Goal: Information Seeking & Learning: Learn about a topic

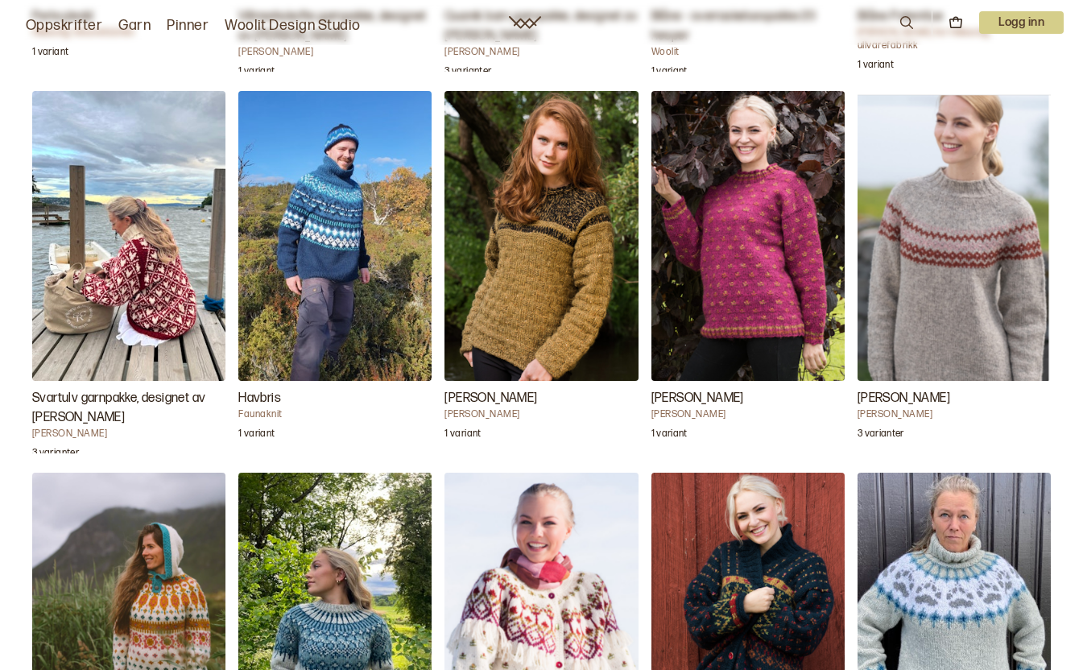
scroll to position [3117, 0]
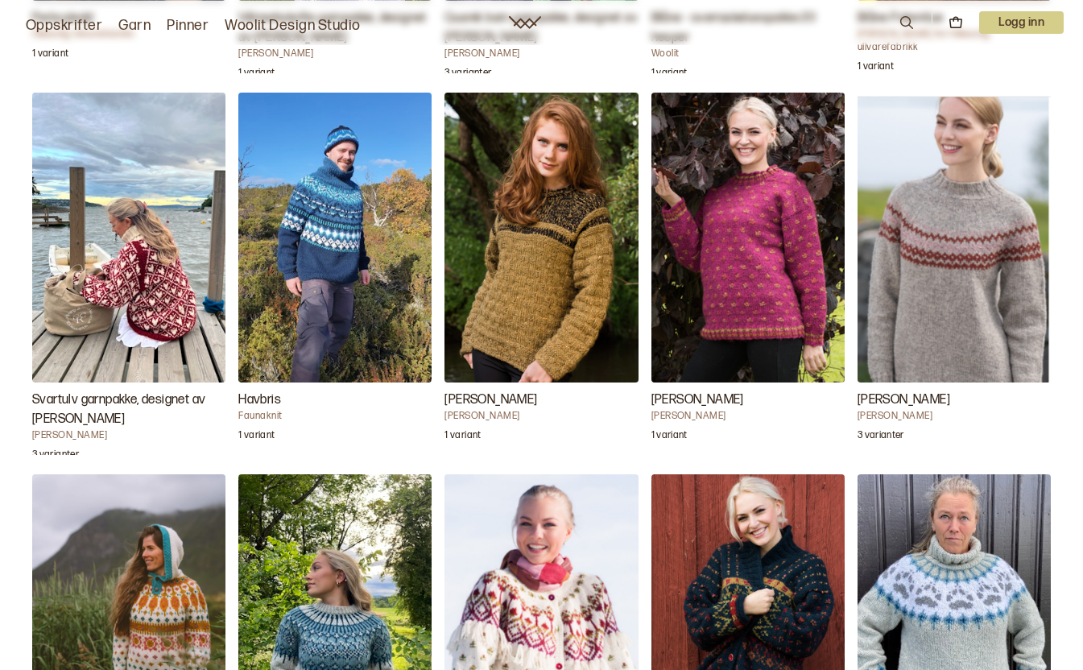
click at [534, 236] on img "Isa Genser" at bounding box center [540, 238] width 193 height 290
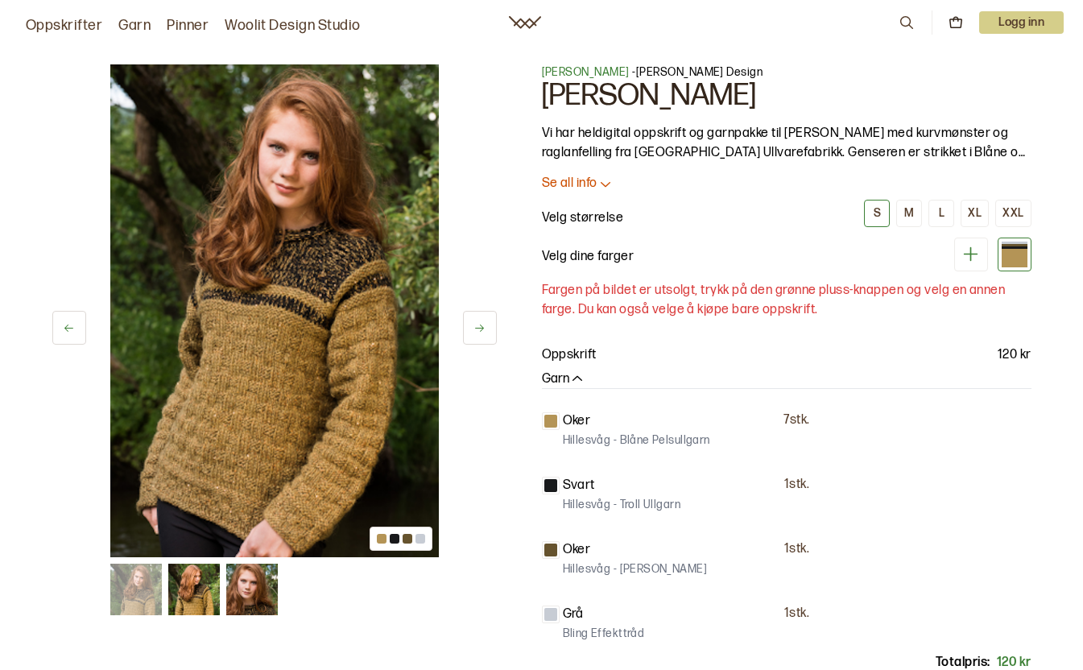
click at [598, 178] on icon at bounding box center [605, 183] width 16 height 16
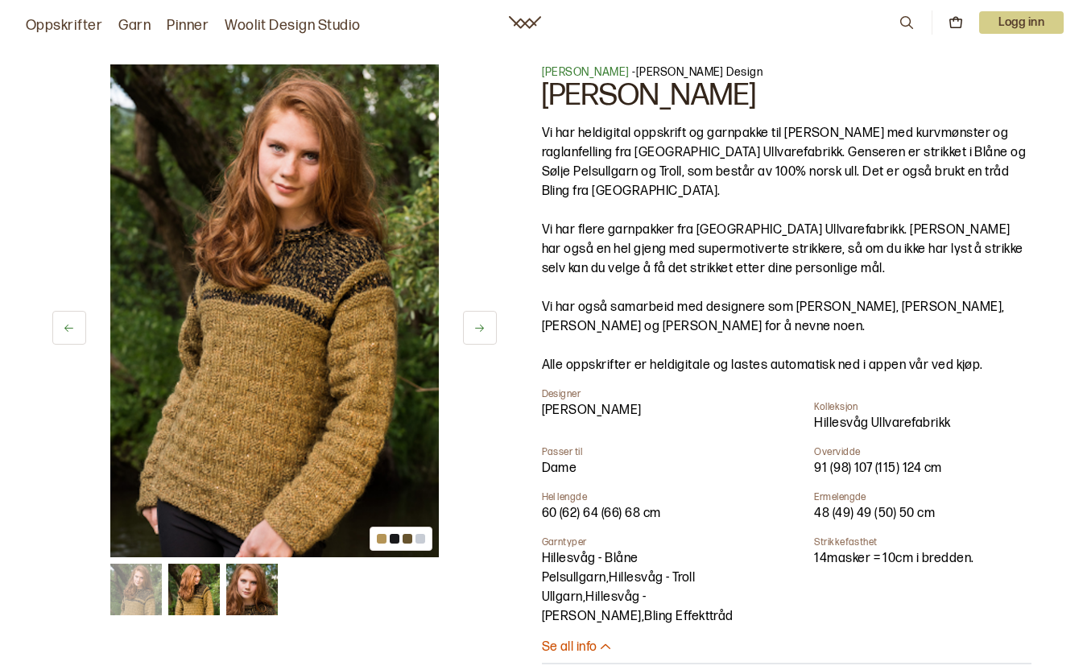
click at [195, 594] on img at bounding box center [194, 589] width 52 height 52
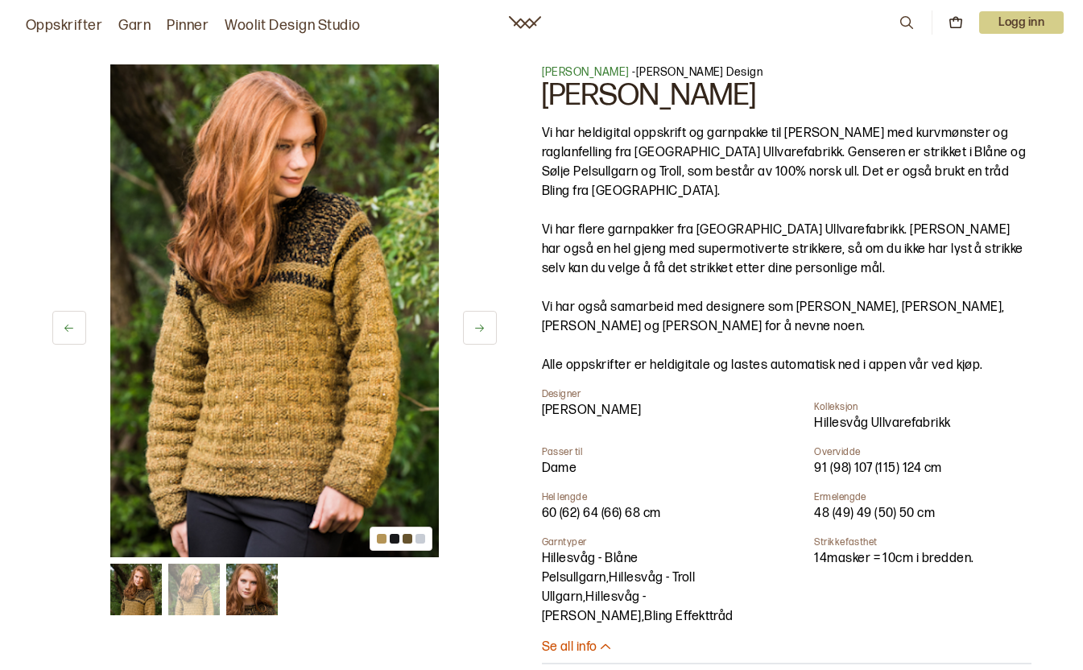
click at [256, 585] on img at bounding box center [252, 589] width 52 height 52
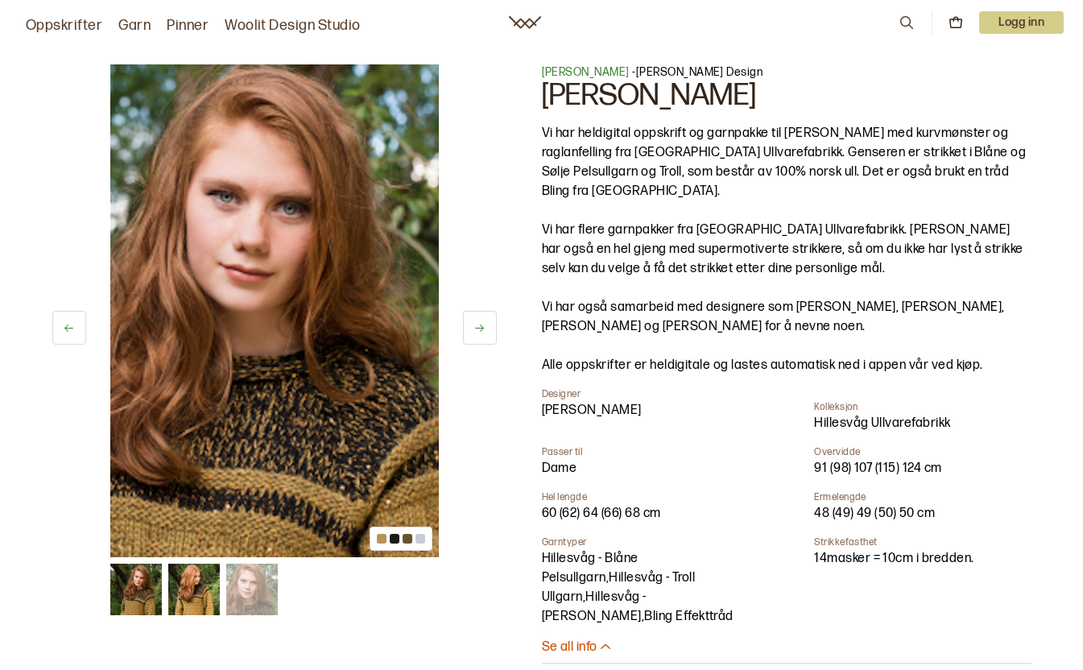
click at [208, 595] on img at bounding box center [194, 589] width 52 height 52
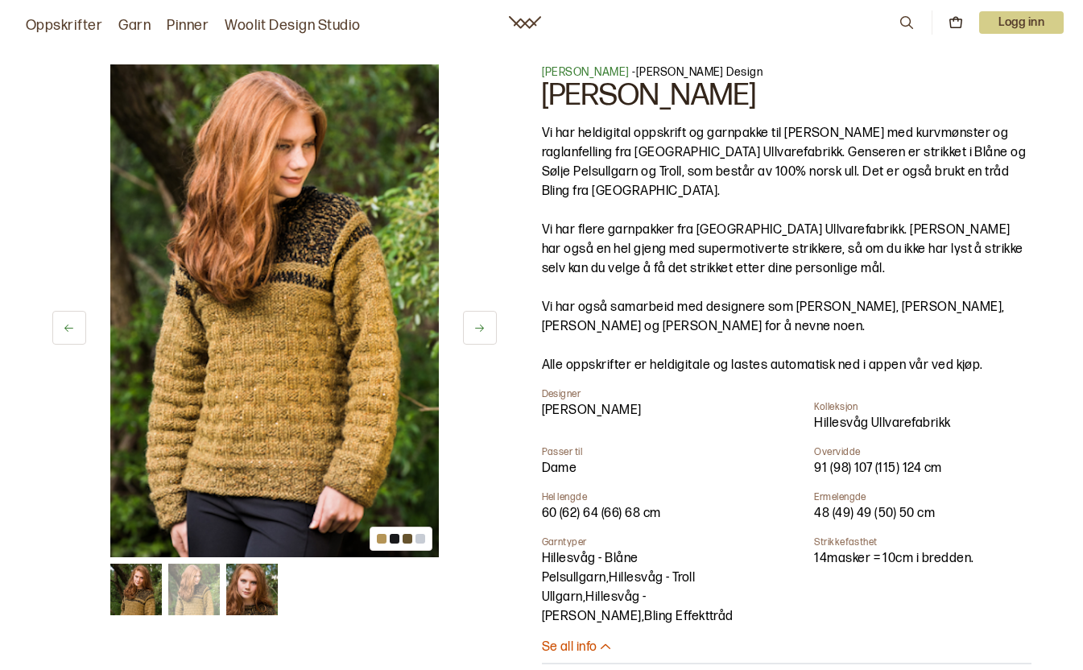
scroll to position [3117, 0]
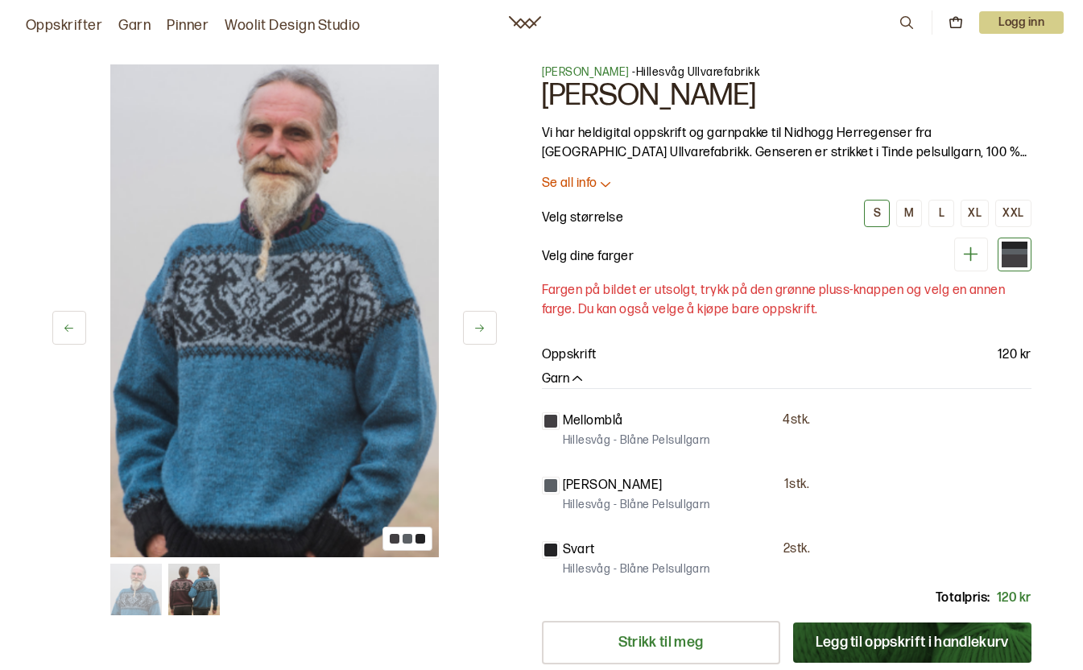
click at [471, 324] on button at bounding box center [480, 328] width 34 height 34
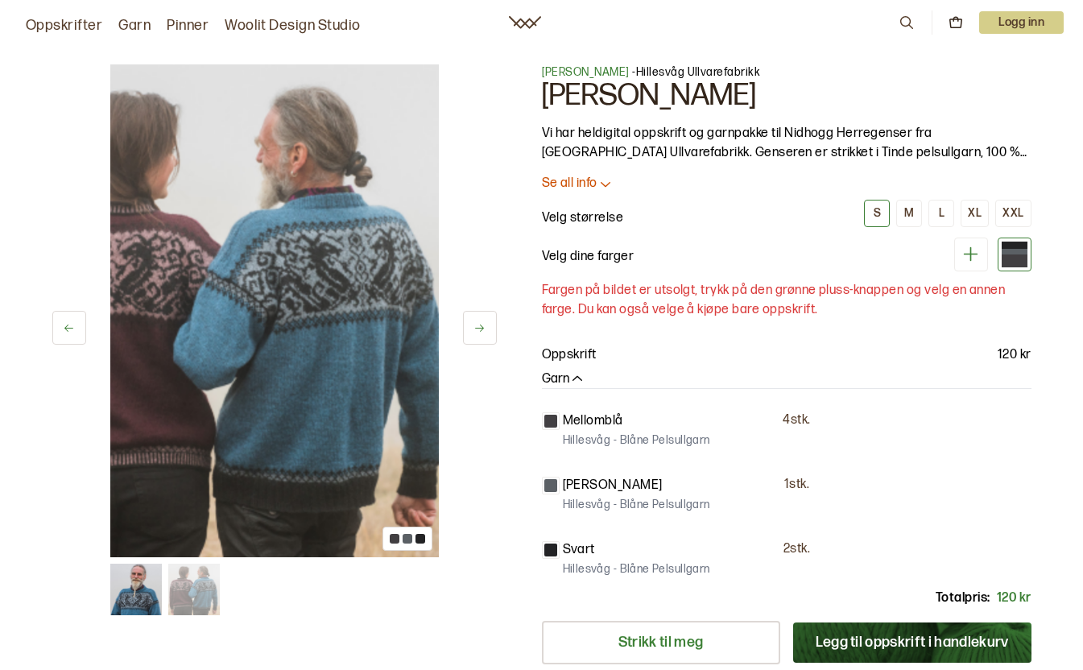
click at [478, 325] on icon at bounding box center [479, 328] width 12 height 12
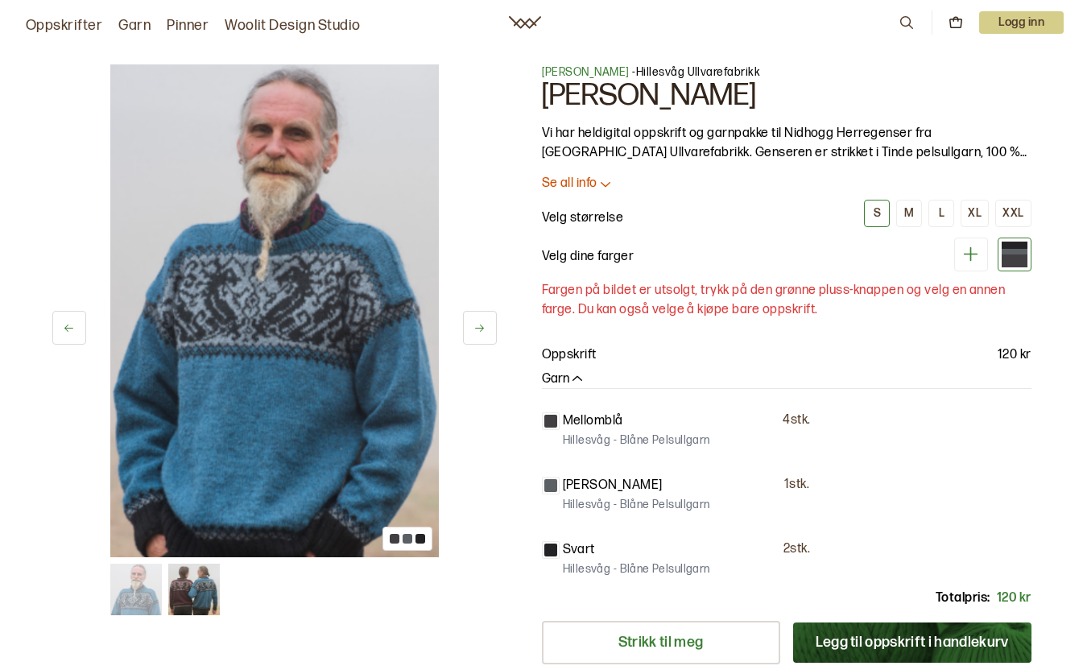
click at [482, 324] on icon at bounding box center [479, 328] width 12 height 12
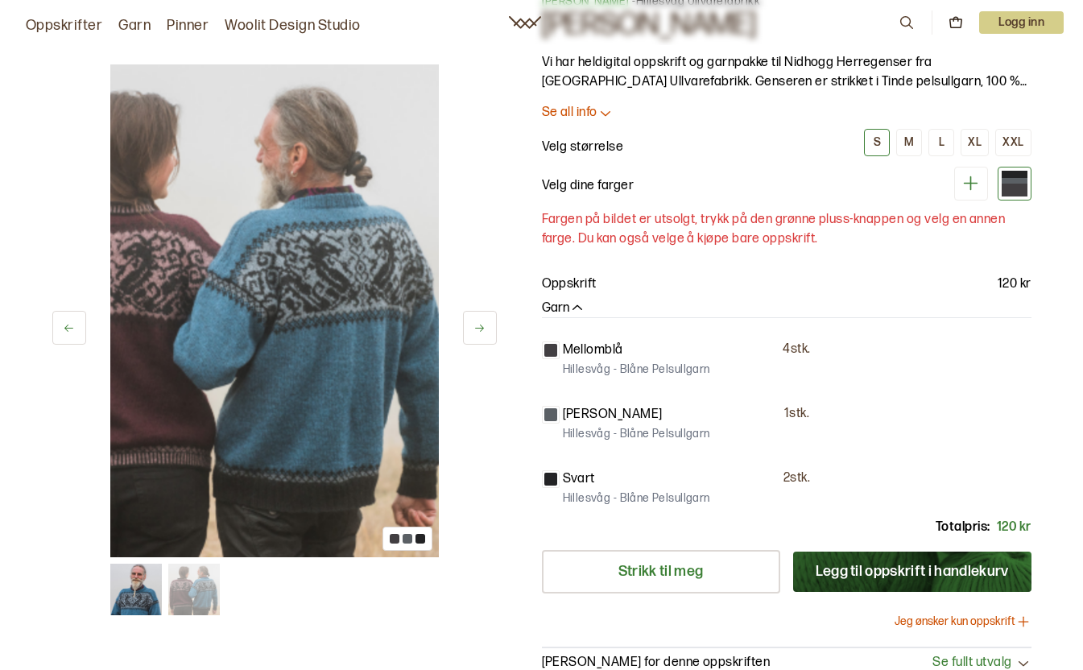
scroll to position [66, 0]
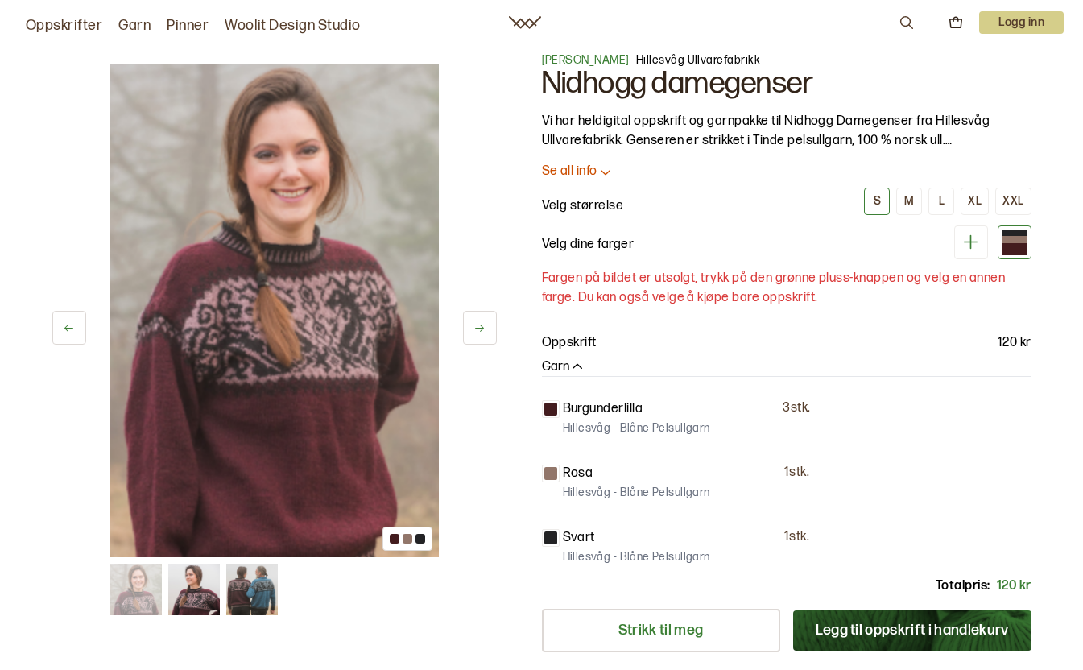
scroll to position [6, 0]
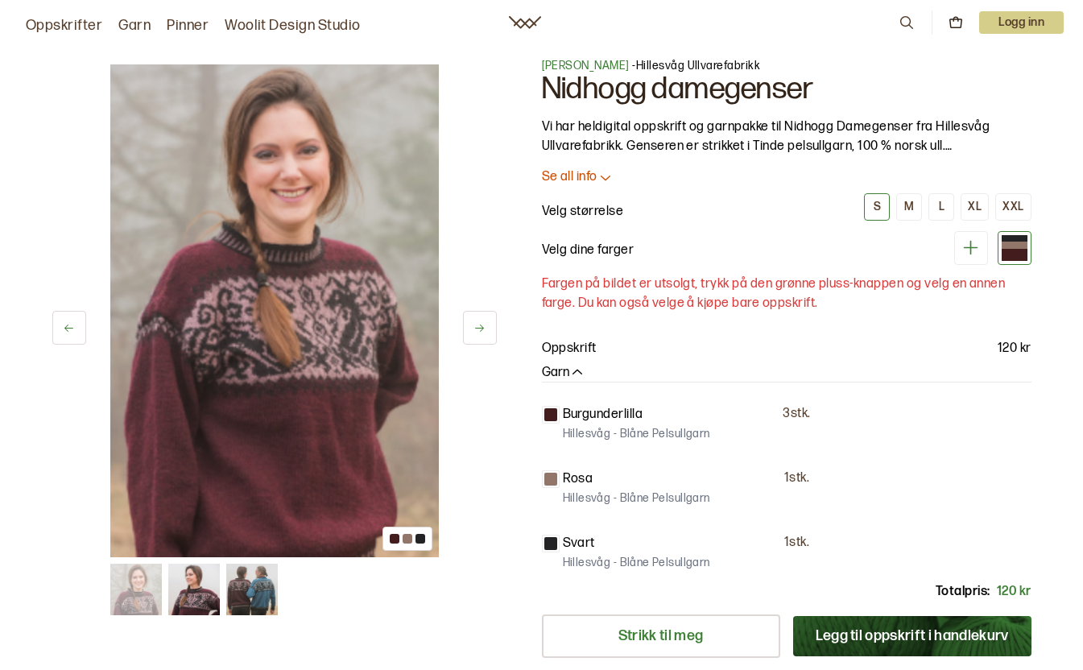
click at [484, 324] on icon at bounding box center [479, 328] width 12 height 12
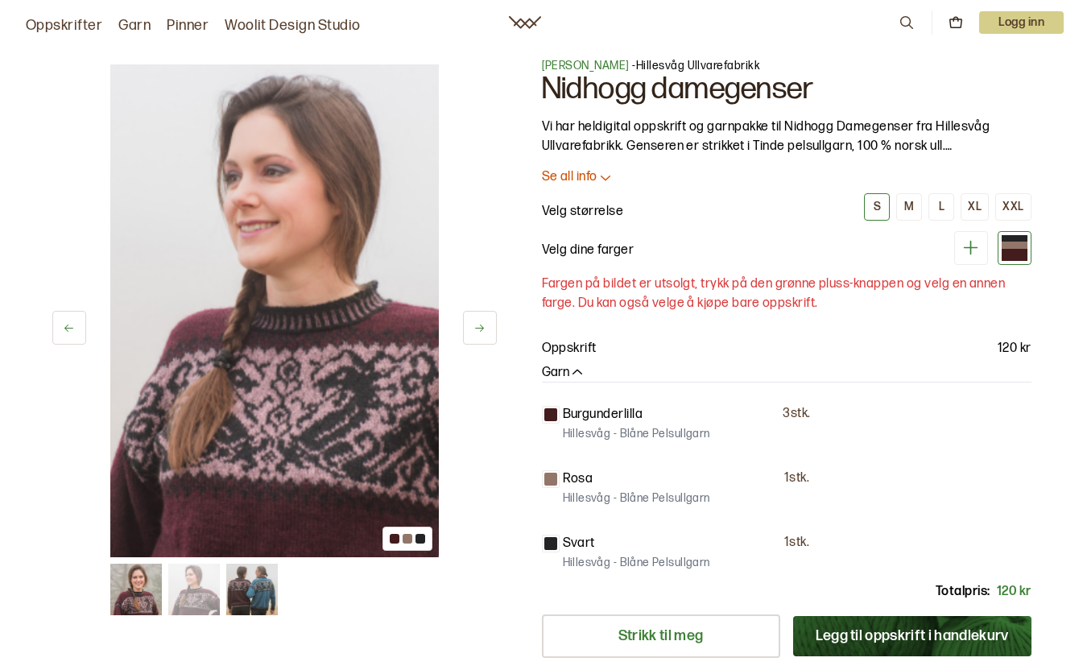
click at [591, 175] on p "Se all info" at bounding box center [570, 177] width 56 height 17
